Goal: Information Seeking & Learning: Find specific fact

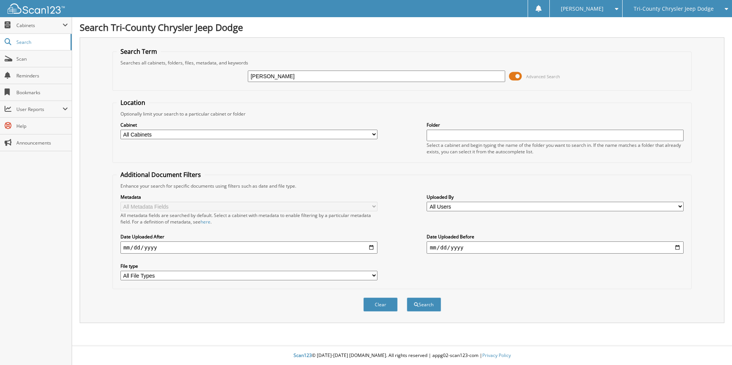
type input "fisher"
click at [407, 297] on button "Search" at bounding box center [424, 304] width 34 height 14
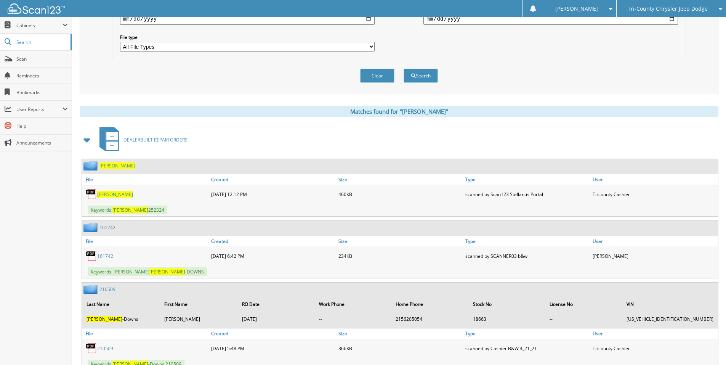
click at [88, 141] on span at bounding box center [87, 140] width 11 height 14
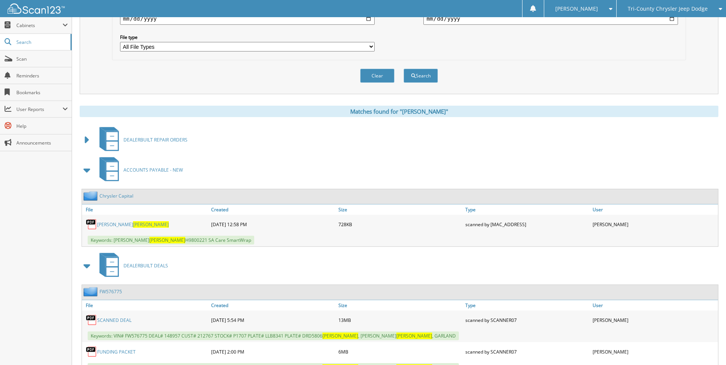
drag, startPoint x: 111, startPoint y: 224, endPoint x: 119, endPoint y: 219, distance: 9.2
click at [133, 224] on span "Fisher" at bounding box center [151, 224] width 36 height 6
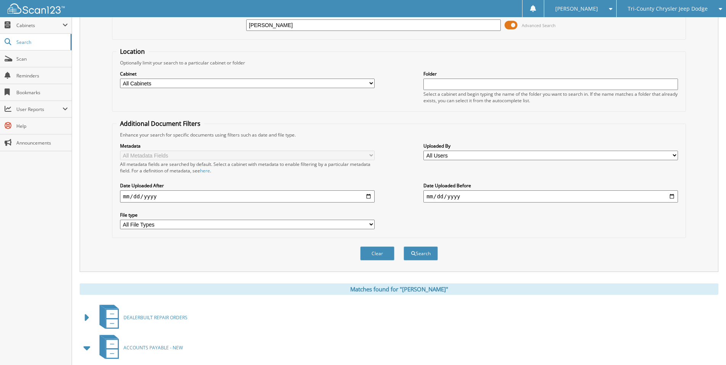
scroll to position [51, 0]
drag, startPoint x: 276, startPoint y: 26, endPoint x: 232, endPoint y: 27, distance: 43.5
click at [232, 27] on div "fisher Advanced Search" at bounding box center [399, 25] width 566 height 21
type input "rashanna"
click at [404, 247] on button "Search" at bounding box center [421, 254] width 34 height 14
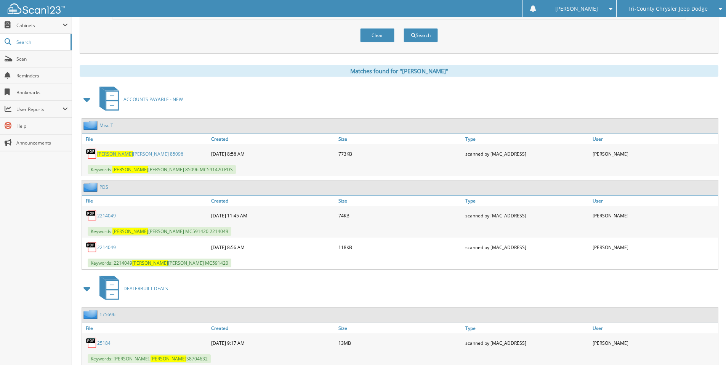
scroll to position [254, 0]
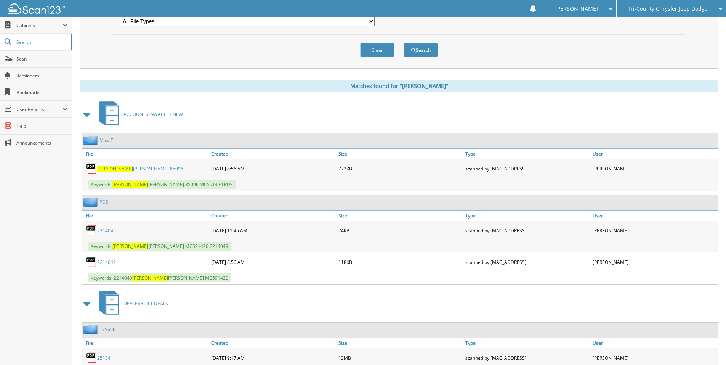
click at [88, 305] on span at bounding box center [87, 304] width 11 height 14
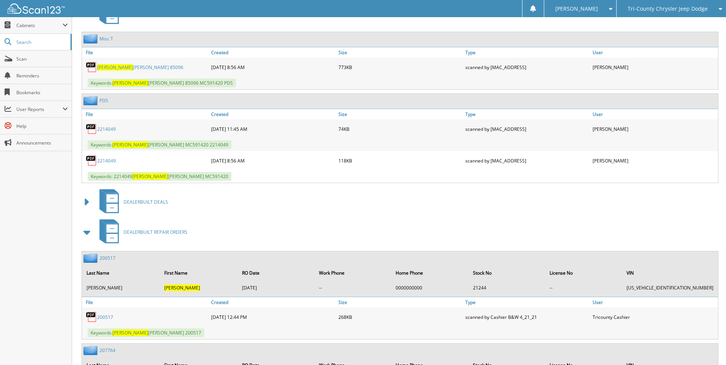
click at [89, 233] on span at bounding box center [87, 232] width 11 height 14
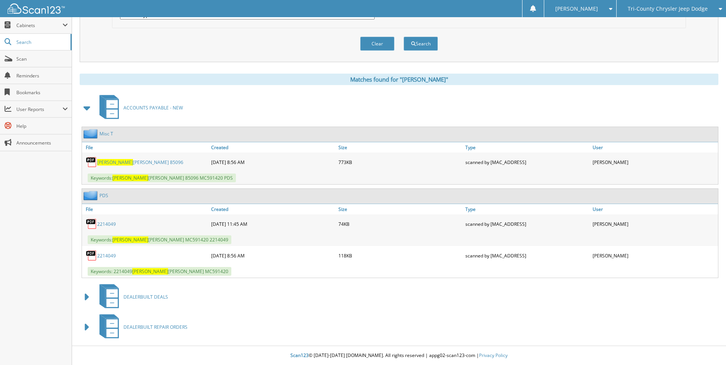
click at [122, 162] on link "Rashanna Thompson 85096" at bounding box center [140, 162] width 86 height 6
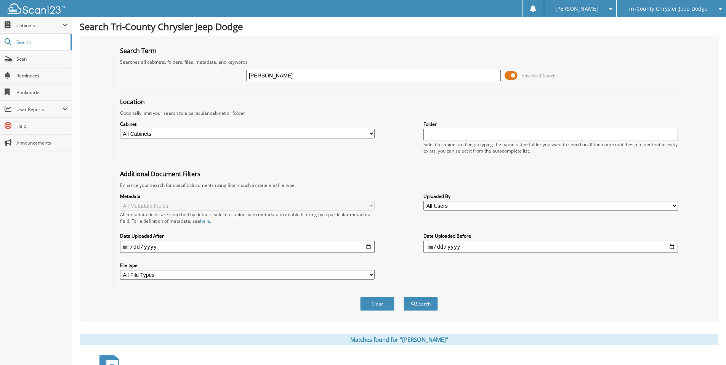
scroll to position [0, 0]
drag, startPoint x: 288, startPoint y: 76, endPoint x: 198, endPoint y: 76, distance: 90.4
click at [198, 76] on div "rashanna Advanced Search" at bounding box center [399, 76] width 566 height 21
type input "rivers"
click at [404, 297] on button "Search" at bounding box center [421, 304] width 34 height 14
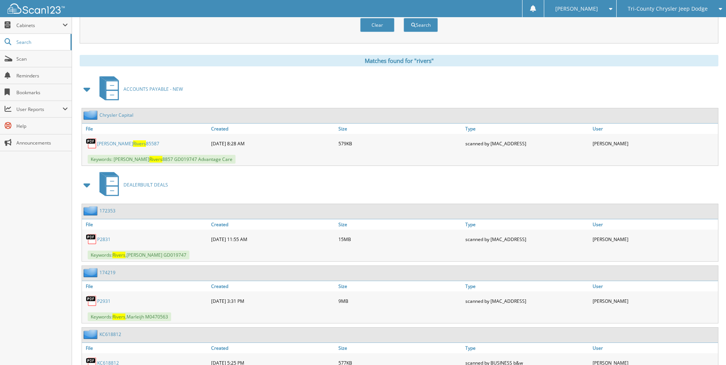
click at [133, 144] on span "Rivers" at bounding box center [139, 143] width 13 height 6
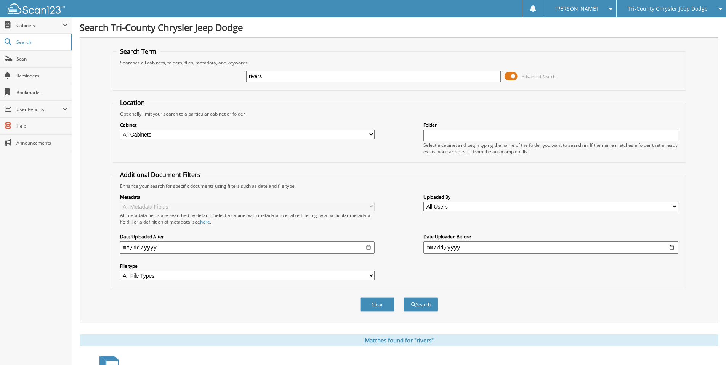
drag, startPoint x: 273, startPoint y: 76, endPoint x: 190, endPoint y: 84, distance: 83.1
click at [190, 84] on div "rivers Advanced Search" at bounding box center [399, 76] width 566 height 21
type input "[PERSON_NAME]"
click at [404, 297] on button "Search" at bounding box center [421, 304] width 34 height 14
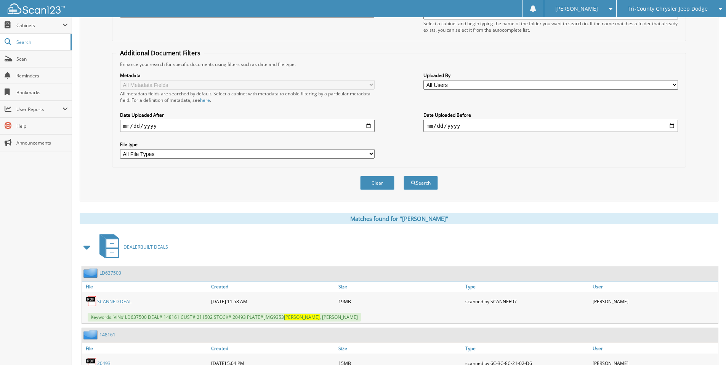
scroll to position [178, 0]
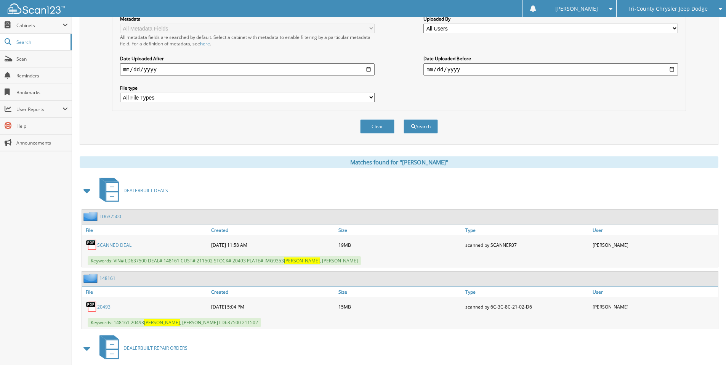
drag, startPoint x: 106, startPoint y: 309, endPoint x: 130, endPoint y: 302, distance: 24.6
click at [106, 309] on link "20493" at bounding box center [103, 307] width 13 height 6
